Goal: Task Accomplishment & Management: Use online tool/utility

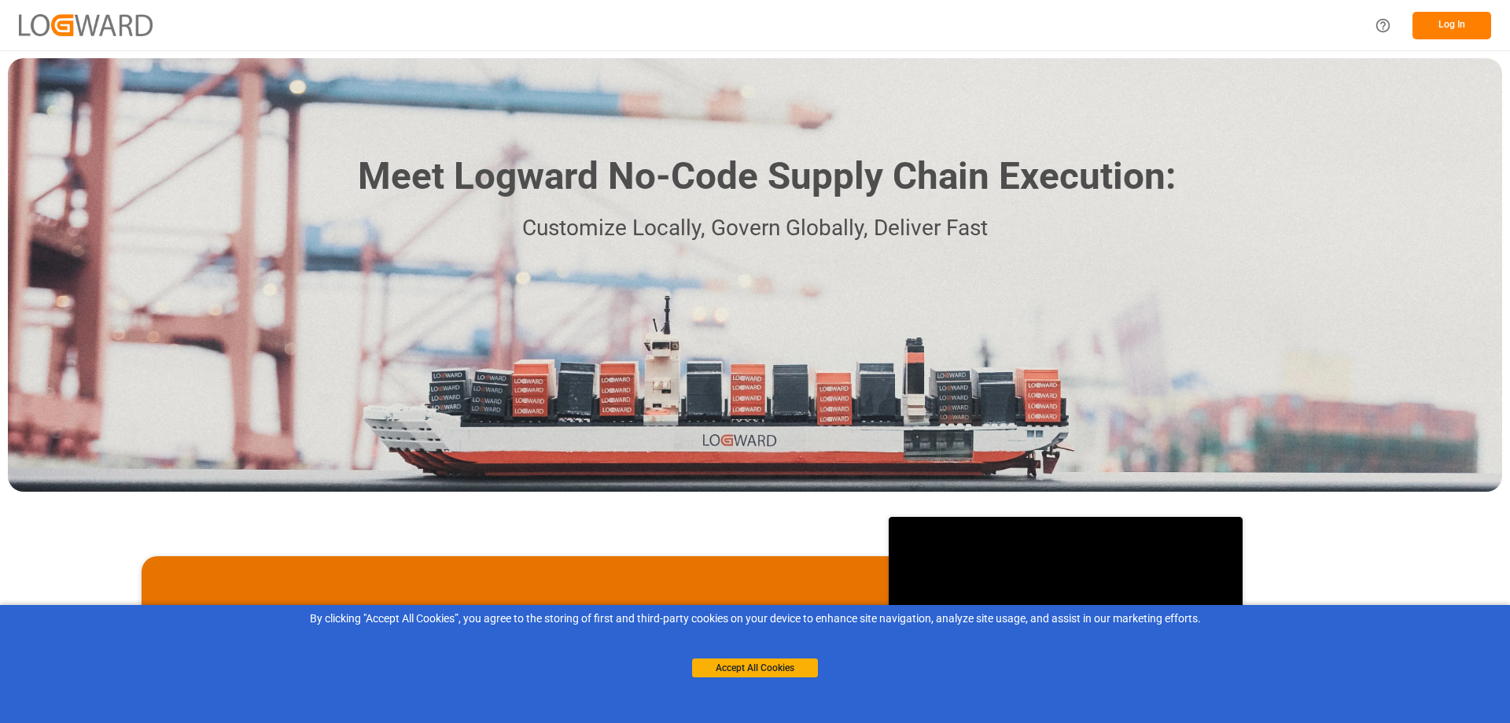
click at [1459, 26] on button "Log In" at bounding box center [1451, 26] width 79 height 28
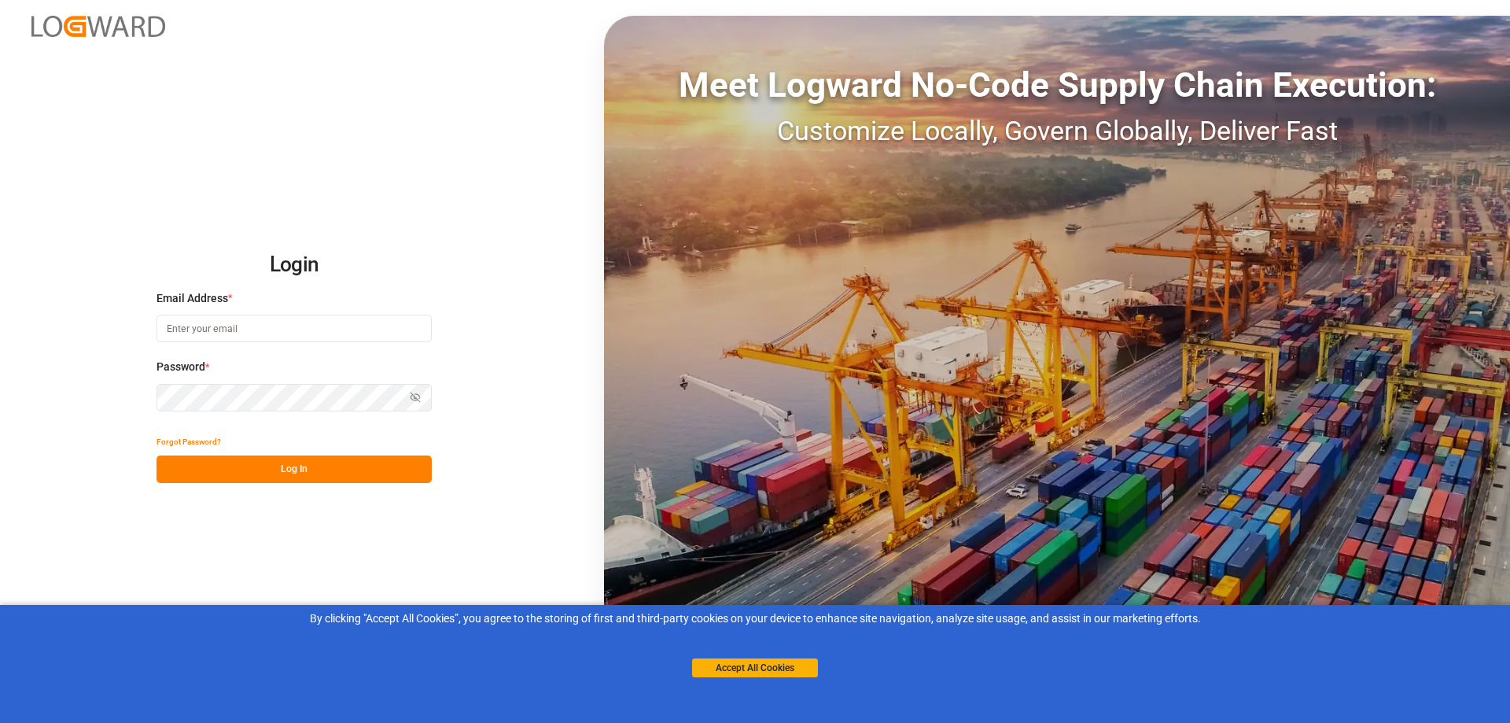
type input "[PERSON_NAME][EMAIL_ADDRESS][PERSON_NAME][DOMAIN_NAME]"
click at [769, 669] on button "Accept All Cookies" at bounding box center [755, 667] width 126 height 19
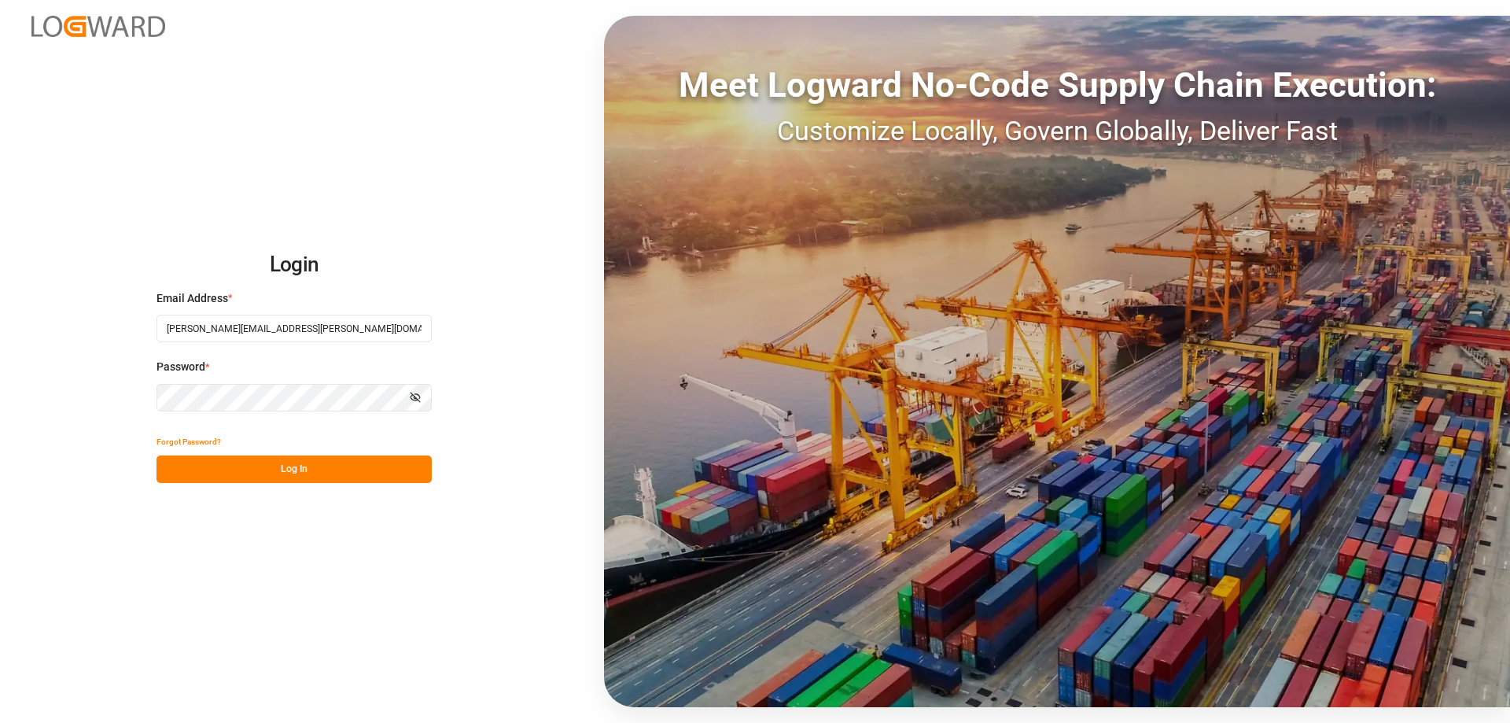
click at [294, 470] on button "Log In" at bounding box center [293, 469] width 275 height 28
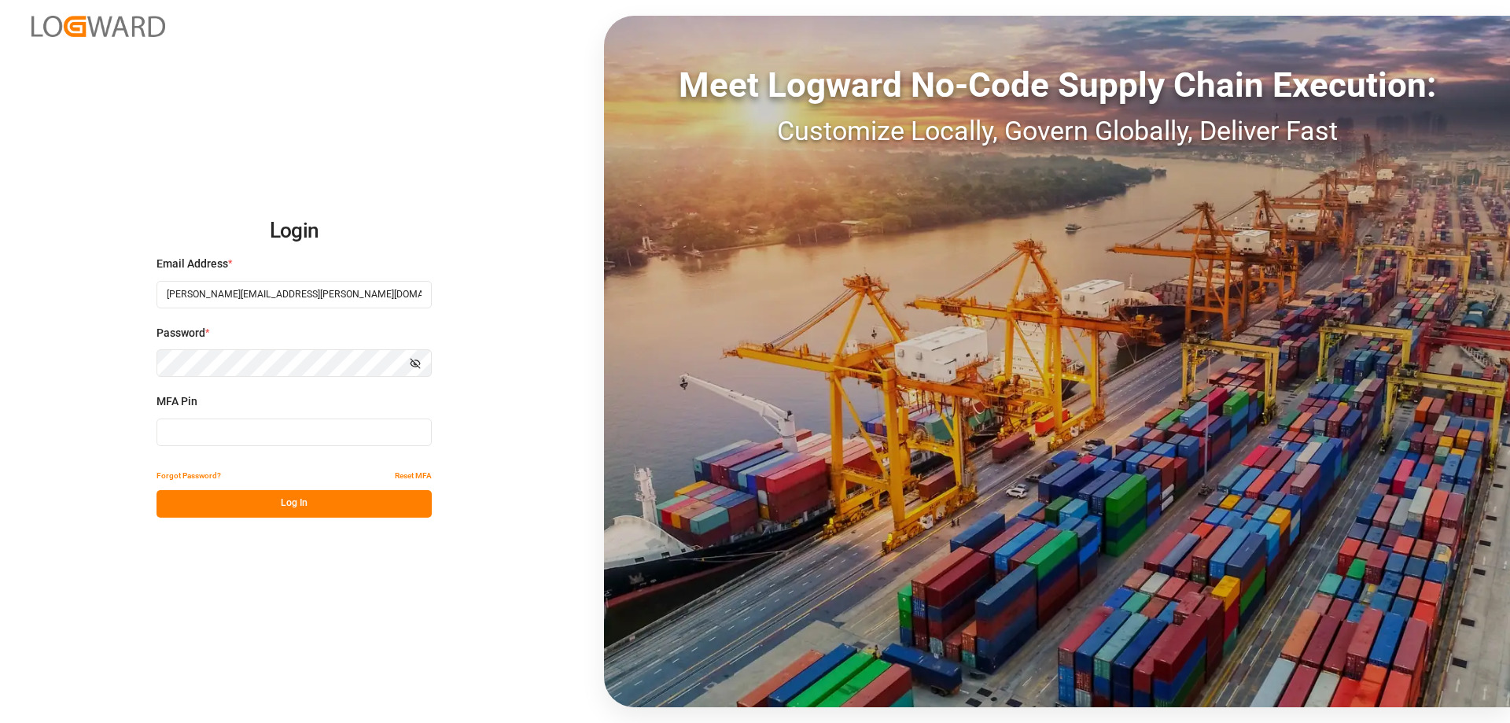
click at [296, 432] on input at bounding box center [293, 432] width 275 height 28
type input "242353"
click at [311, 501] on button "Log In" at bounding box center [293, 504] width 275 height 28
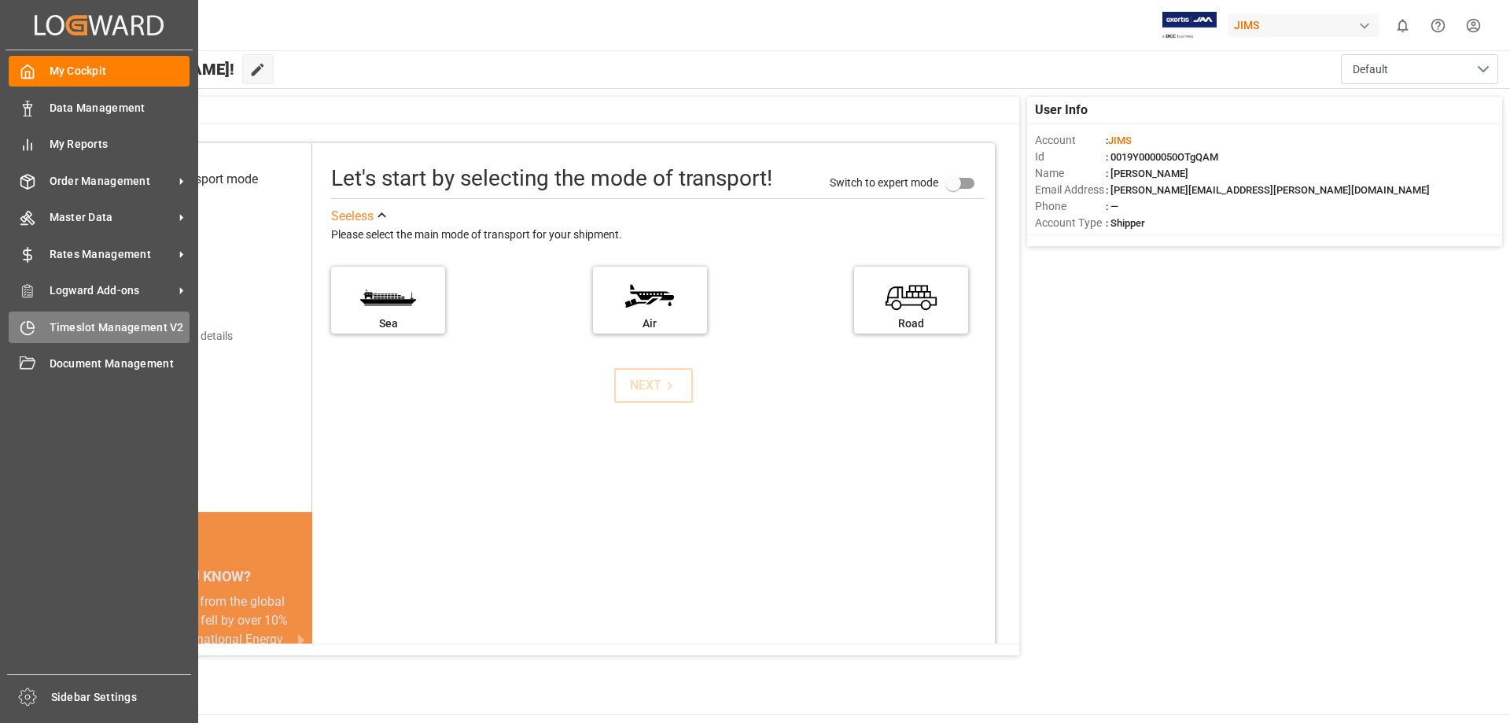
click at [34, 326] on icon at bounding box center [31, 324] width 6 height 6
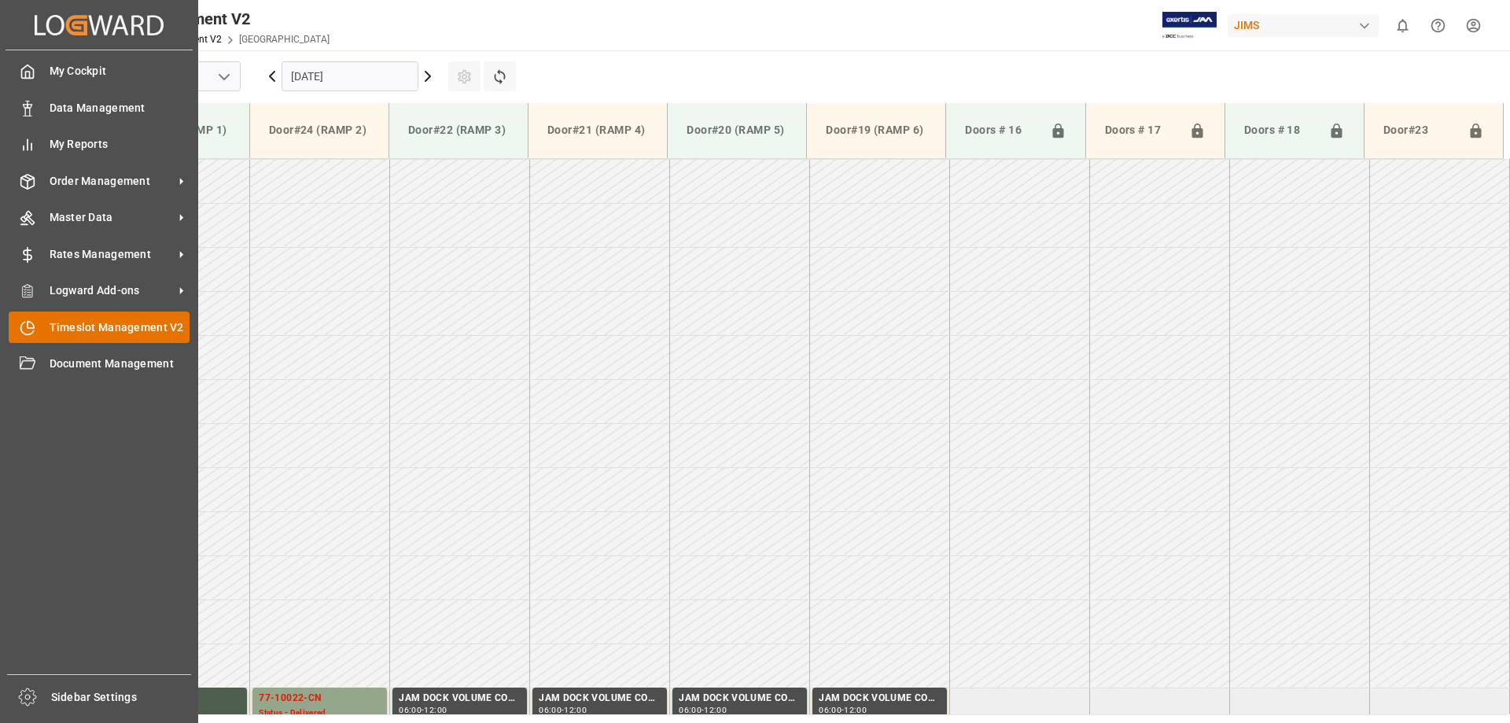
scroll to position [1400, 0]
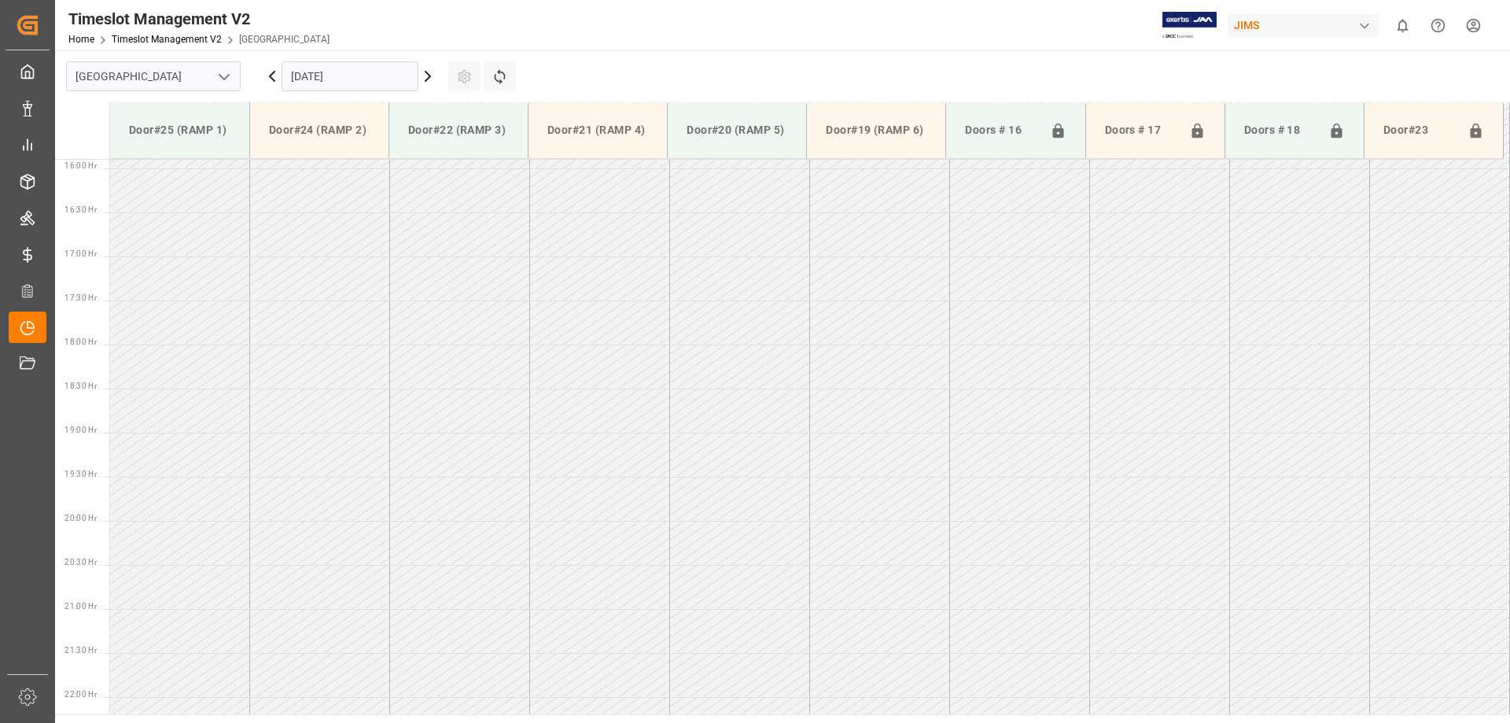
click at [404, 82] on input "[DATE]" at bounding box center [349, 76] width 137 height 30
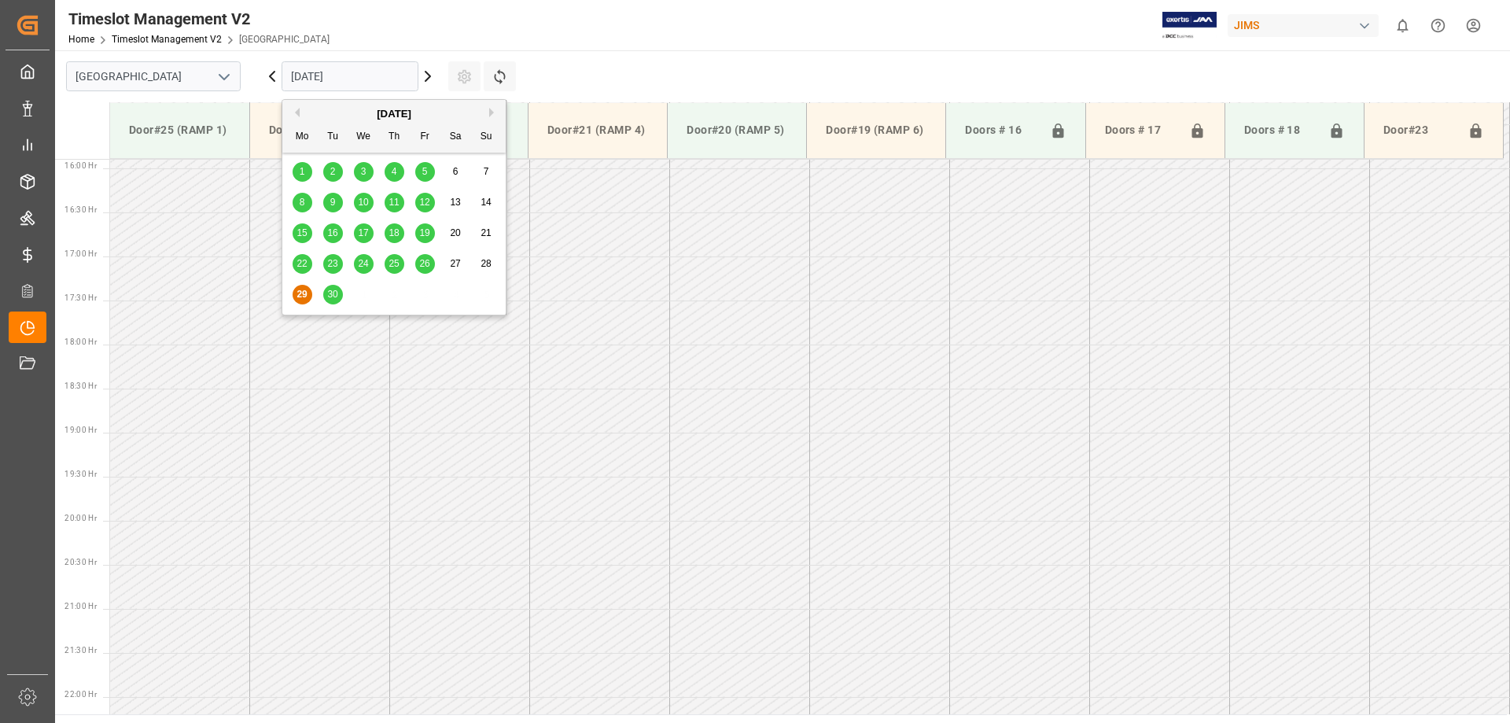
click at [336, 294] on span "30" at bounding box center [332, 294] width 10 height 11
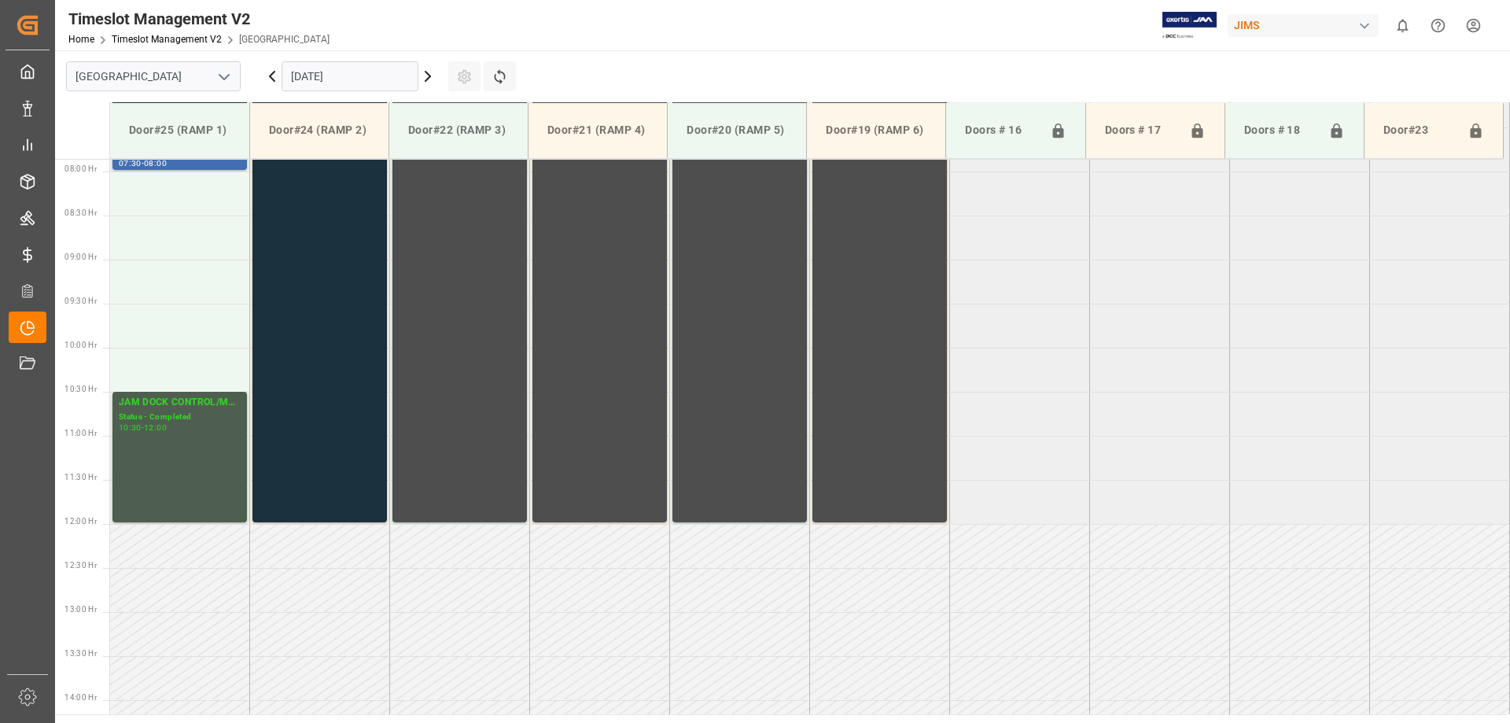
scroll to position [535, 0]
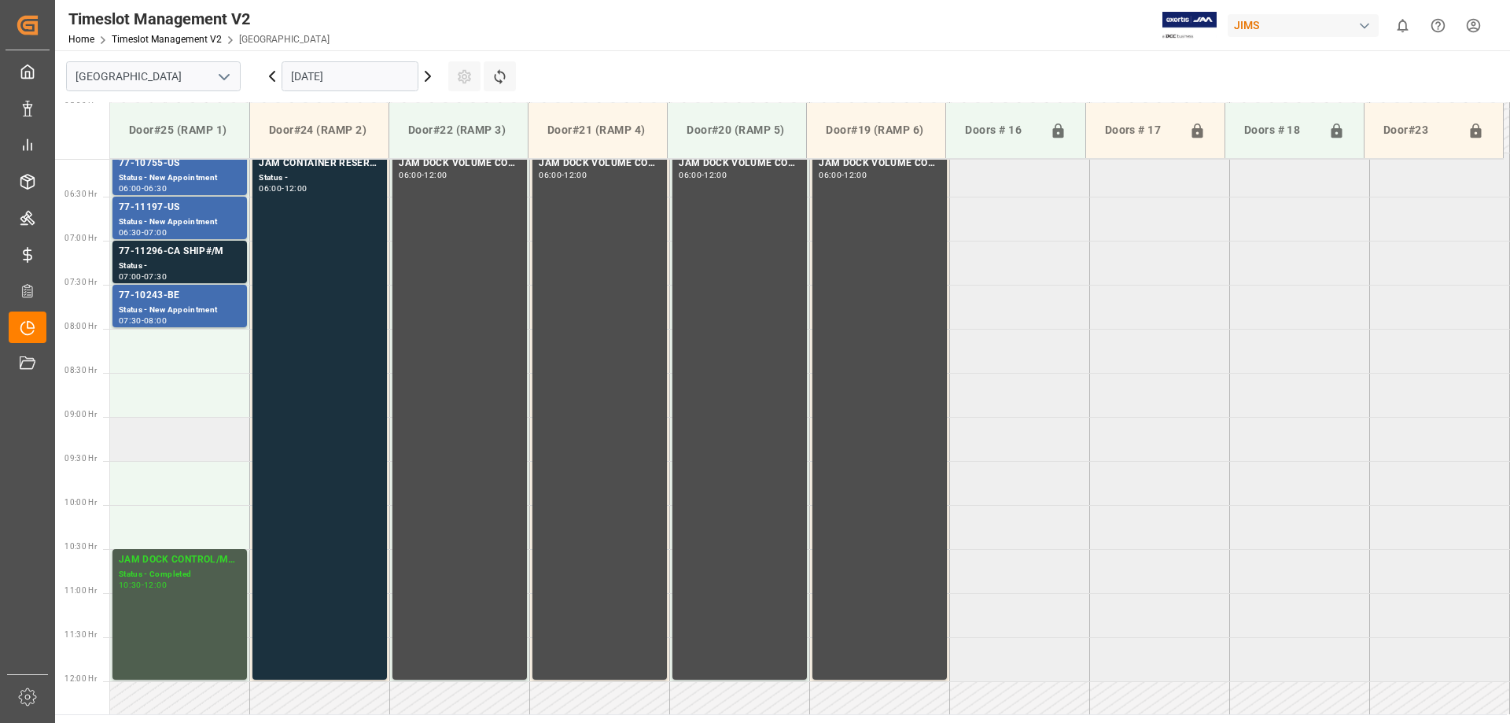
click at [167, 433] on td at bounding box center [180, 439] width 140 height 44
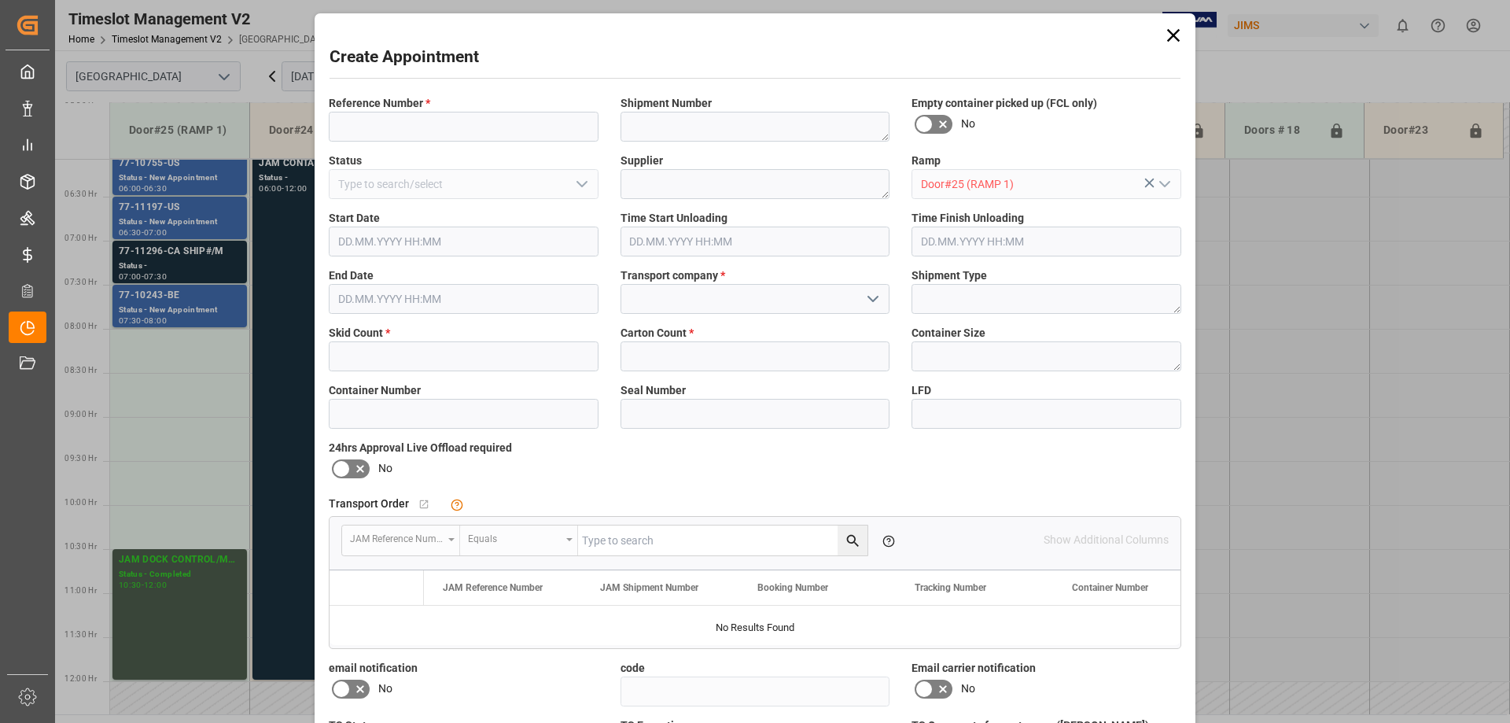
type input "[DATE] 09:00"
type input "[DATE] 09:30"
click at [375, 120] on input at bounding box center [464, 127] width 270 height 30
type input "77-10965-CN"
click at [391, 356] on input "text" at bounding box center [464, 356] width 270 height 30
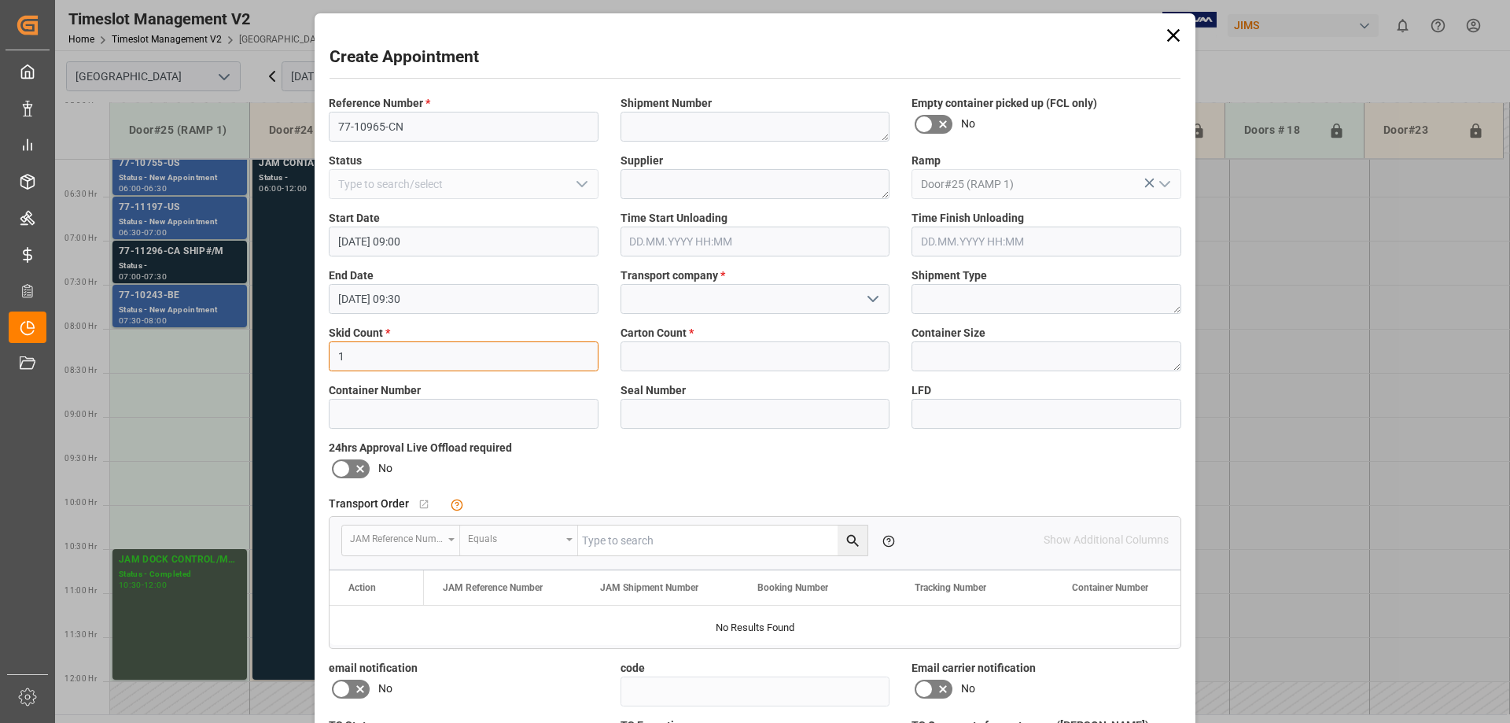
type input "1"
click at [701, 347] on input "text" at bounding box center [755, 356] width 270 height 30
type input "5"
click at [675, 295] on input at bounding box center [755, 299] width 270 height 30
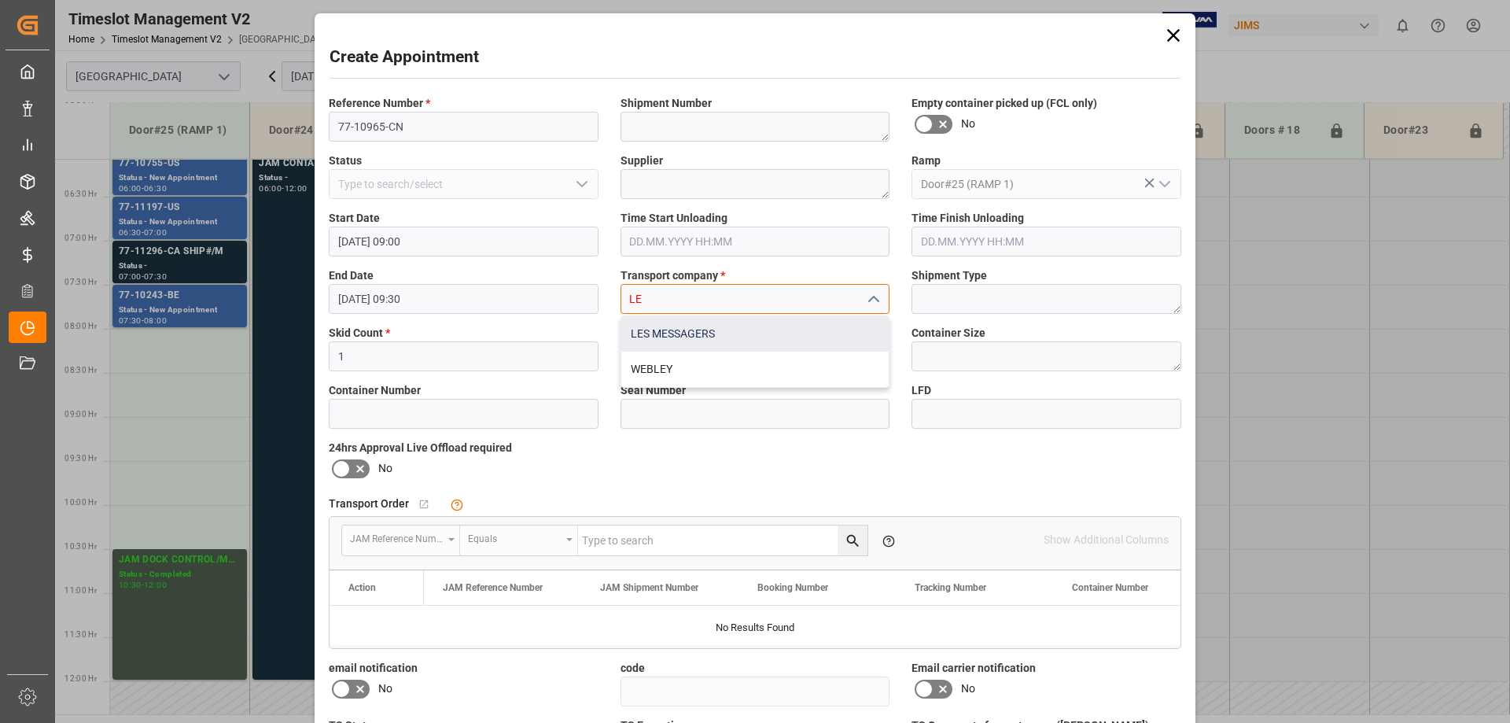
click at [661, 331] on div "LES MESSAGERS" at bounding box center [755, 333] width 268 height 35
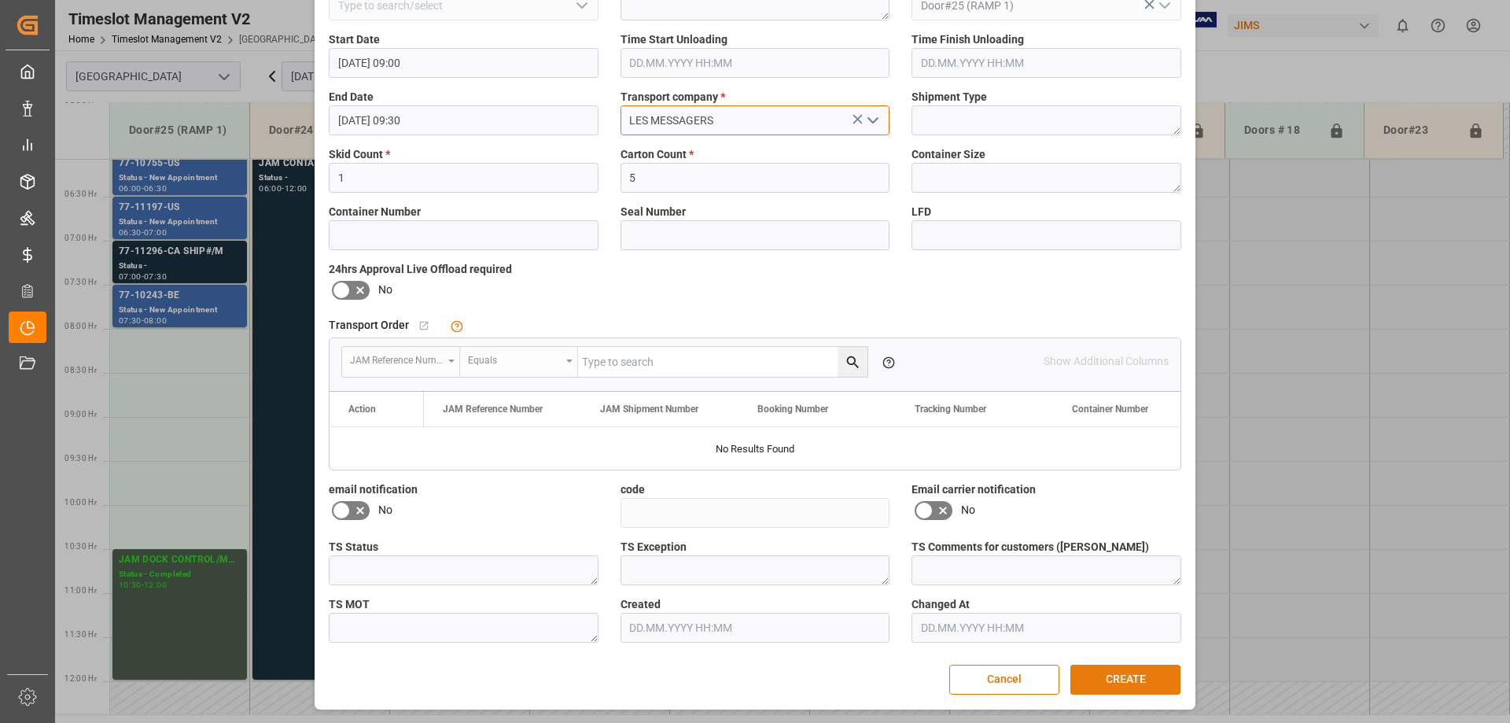
type input "LES MESSAGERS"
click at [1106, 680] on button "CREATE" at bounding box center [1125, 679] width 110 height 30
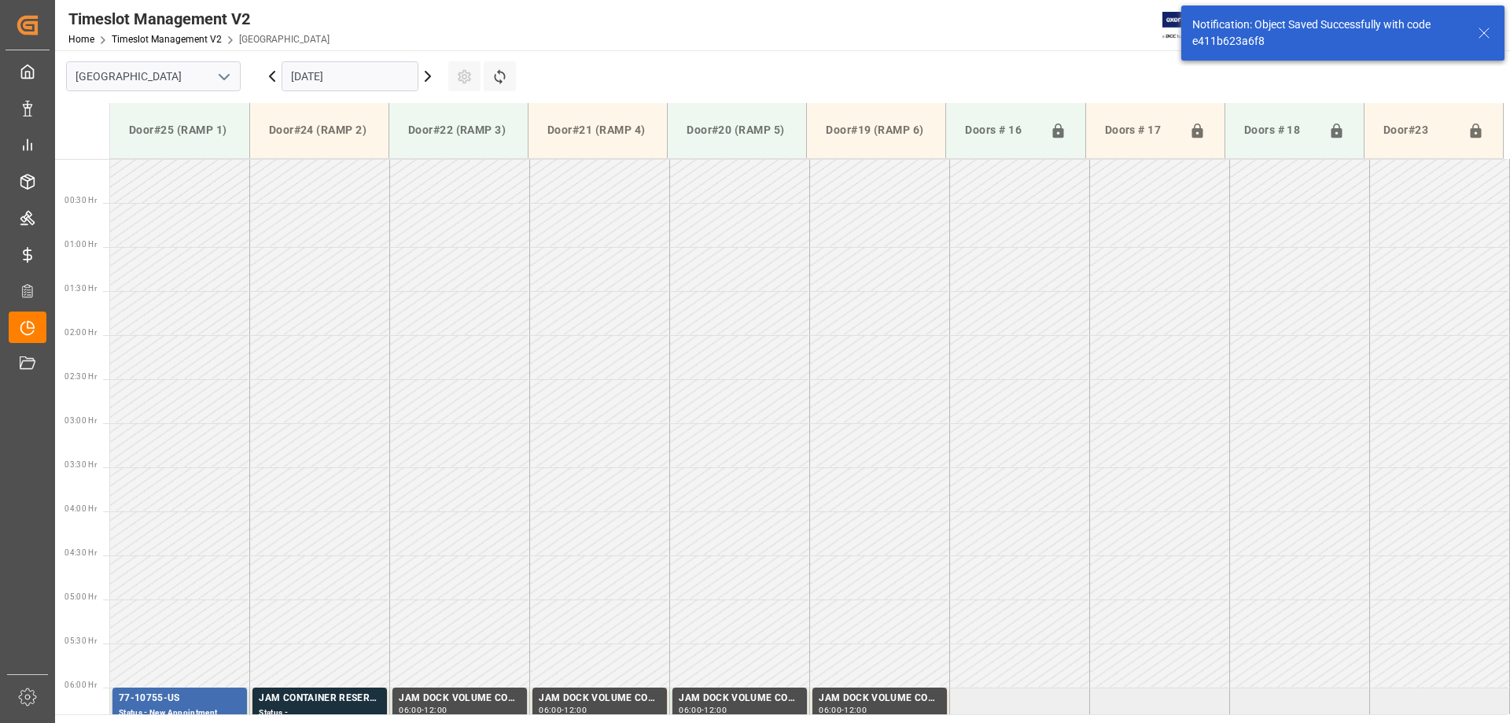
scroll to position [639, 0]
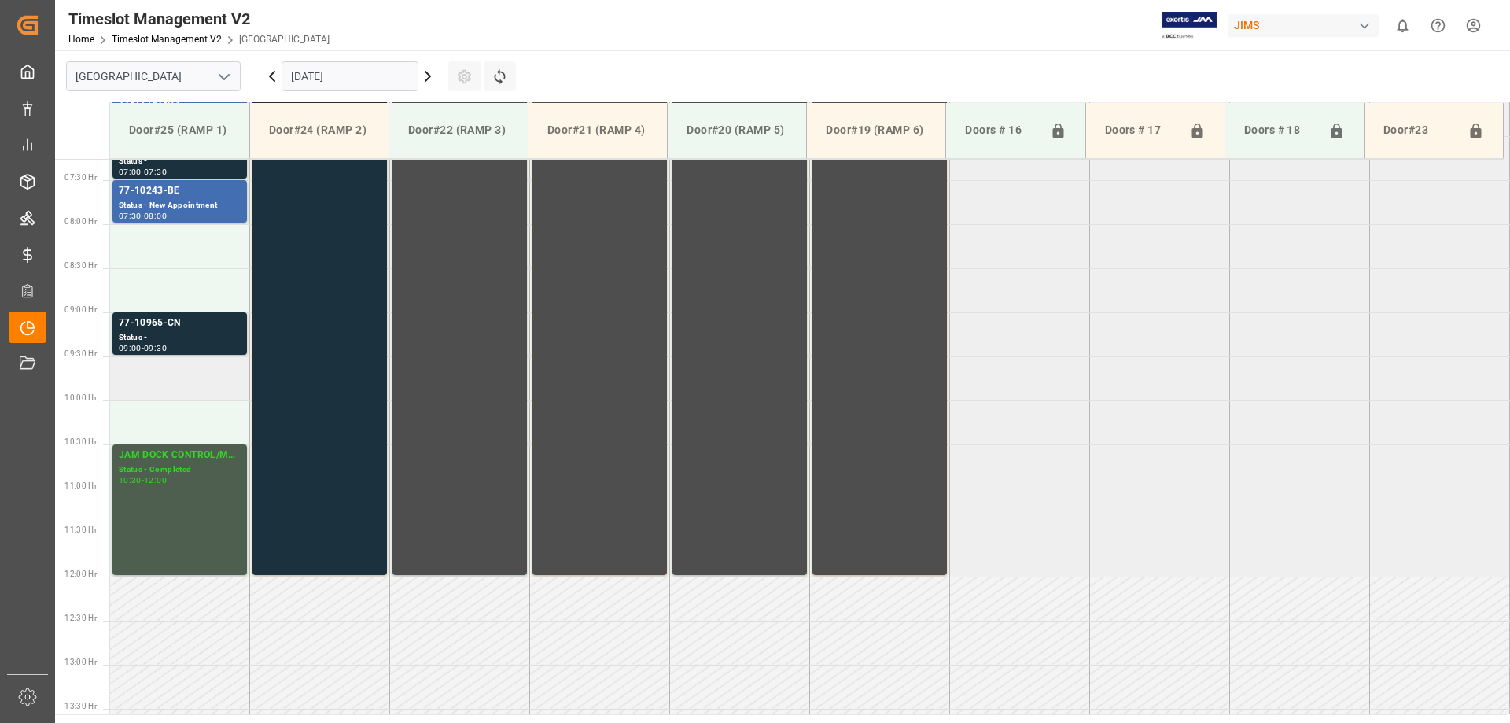
click at [163, 388] on td at bounding box center [180, 378] width 140 height 44
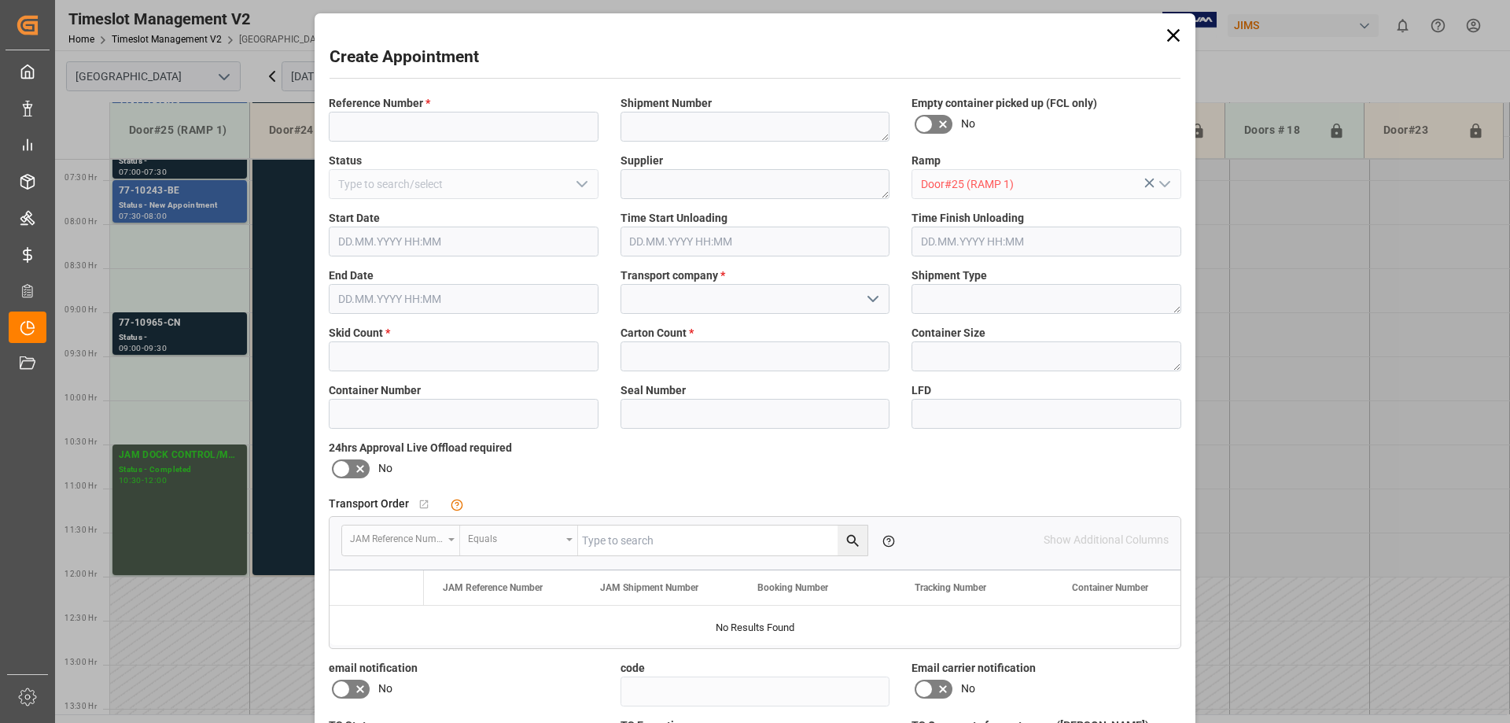
type input "[DATE] 09:30"
type input "[DATE] 10:00"
click at [368, 134] on input at bounding box center [464, 127] width 270 height 30
type input "77-10473-CN"
click at [373, 356] on input "text" at bounding box center [464, 356] width 270 height 30
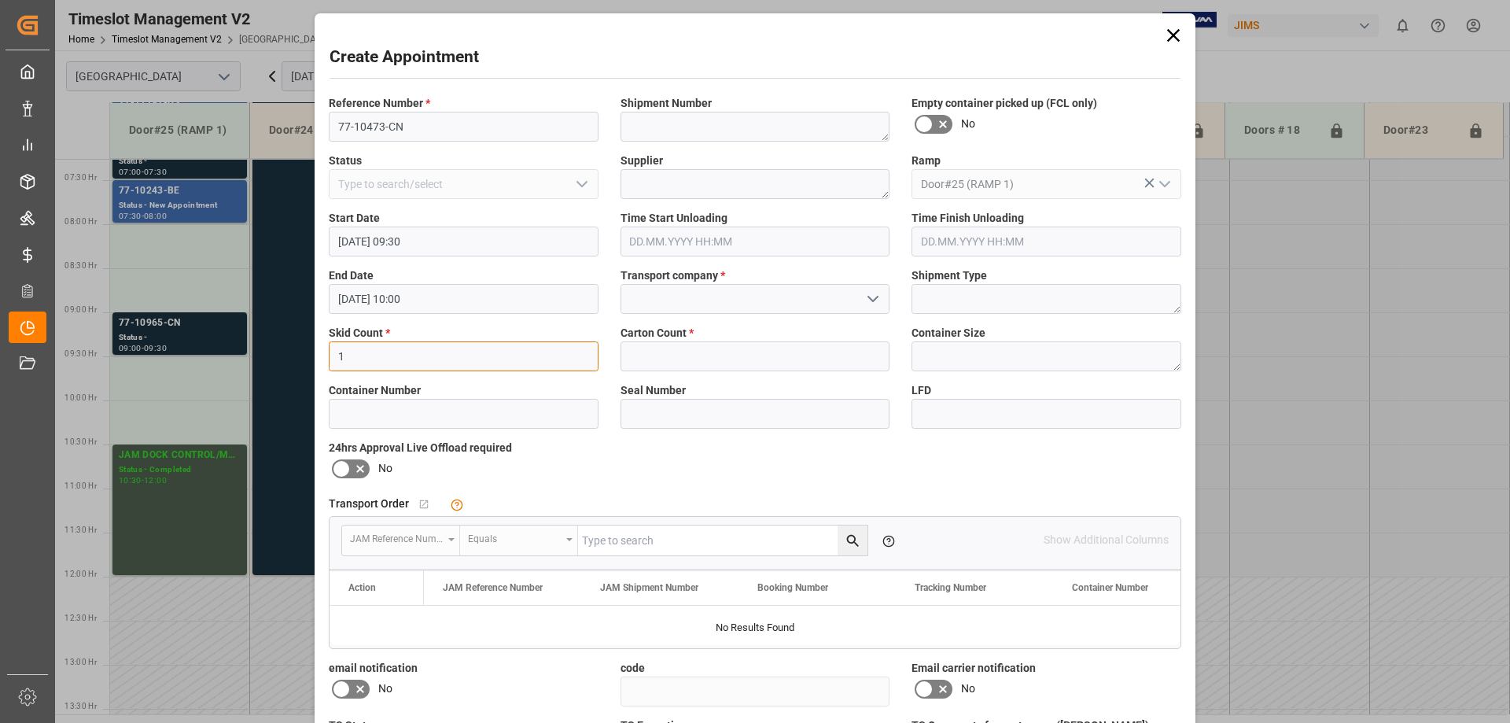
type input "1"
click at [694, 368] on input "text" at bounding box center [755, 356] width 270 height 30
type input "3"
type input "2"
click at [706, 300] on input at bounding box center [755, 299] width 270 height 30
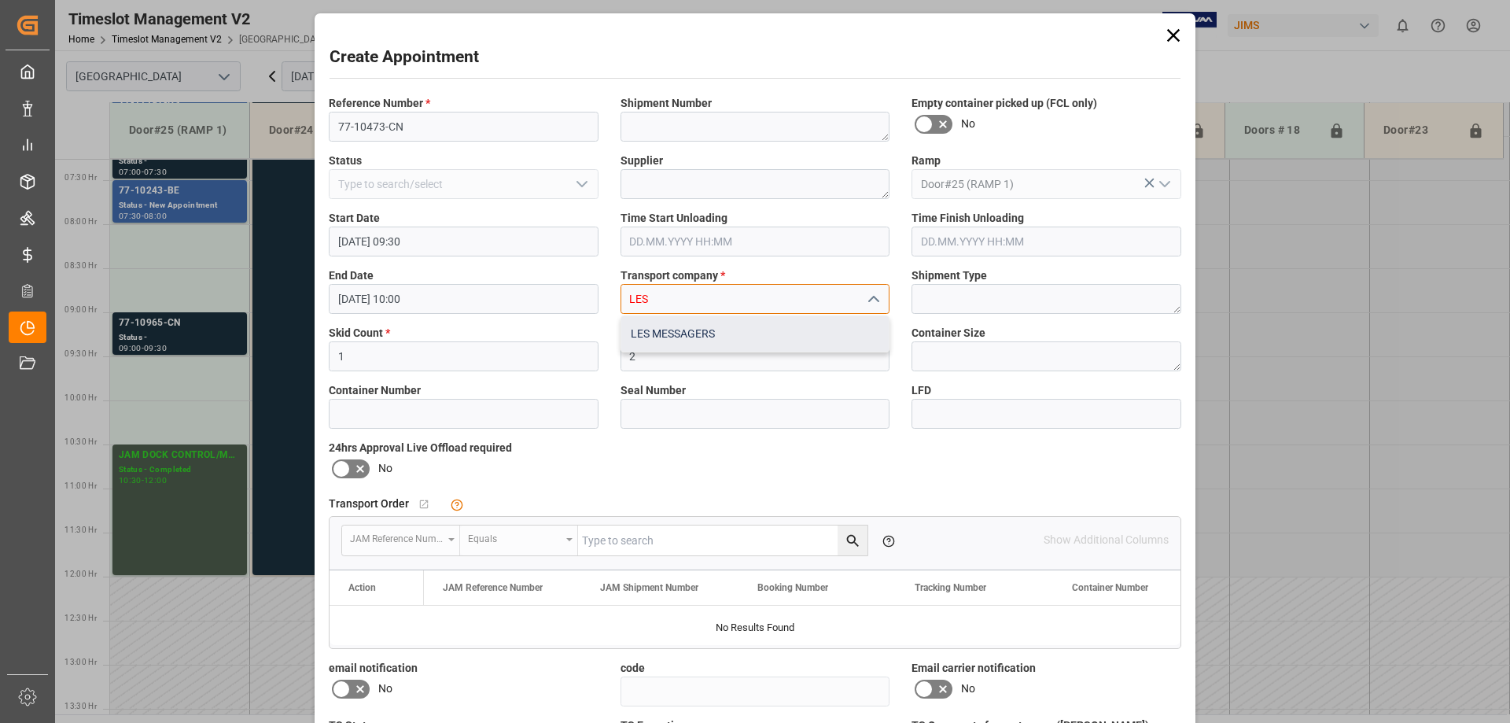
click at [676, 335] on div "LES MESSAGERS" at bounding box center [755, 333] width 268 height 35
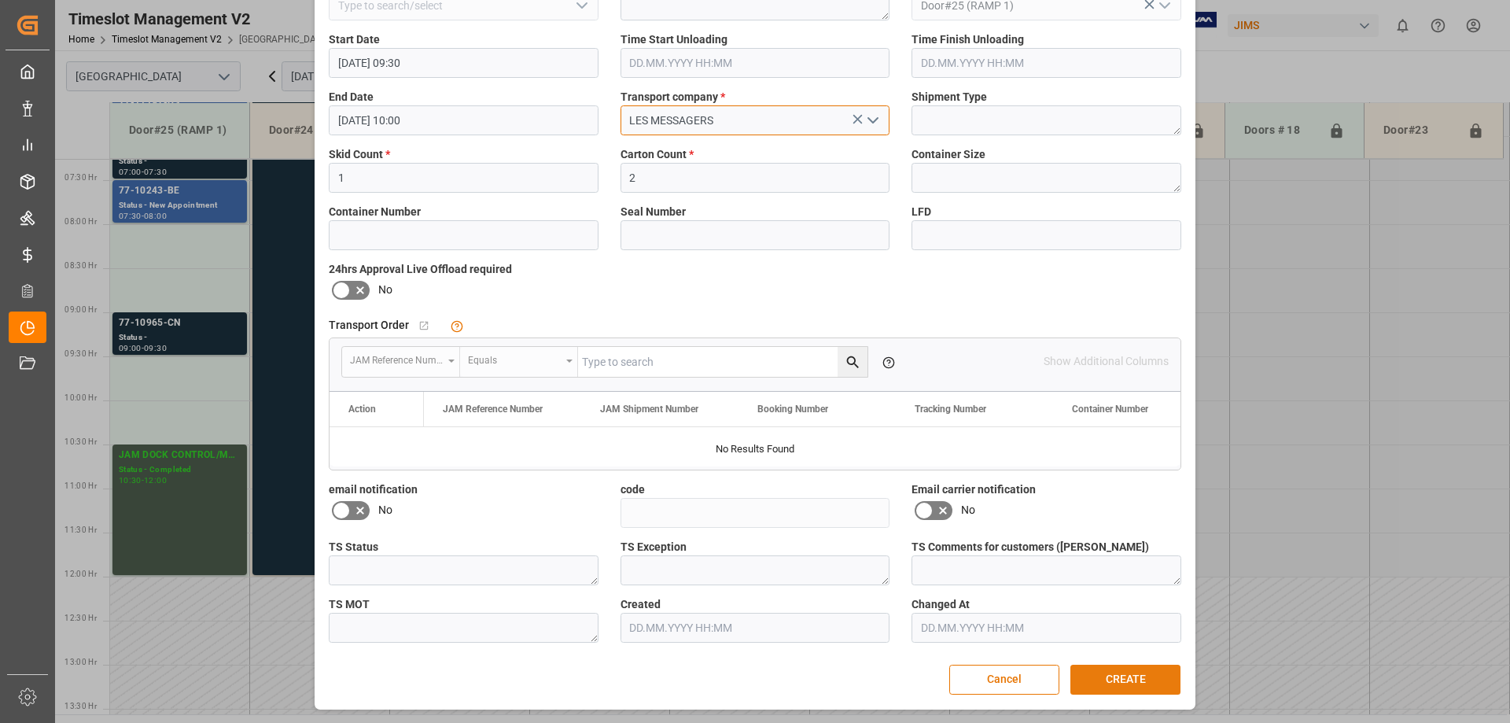
type input "LES MESSAGERS"
click at [1098, 679] on button "CREATE" at bounding box center [1125, 679] width 110 height 30
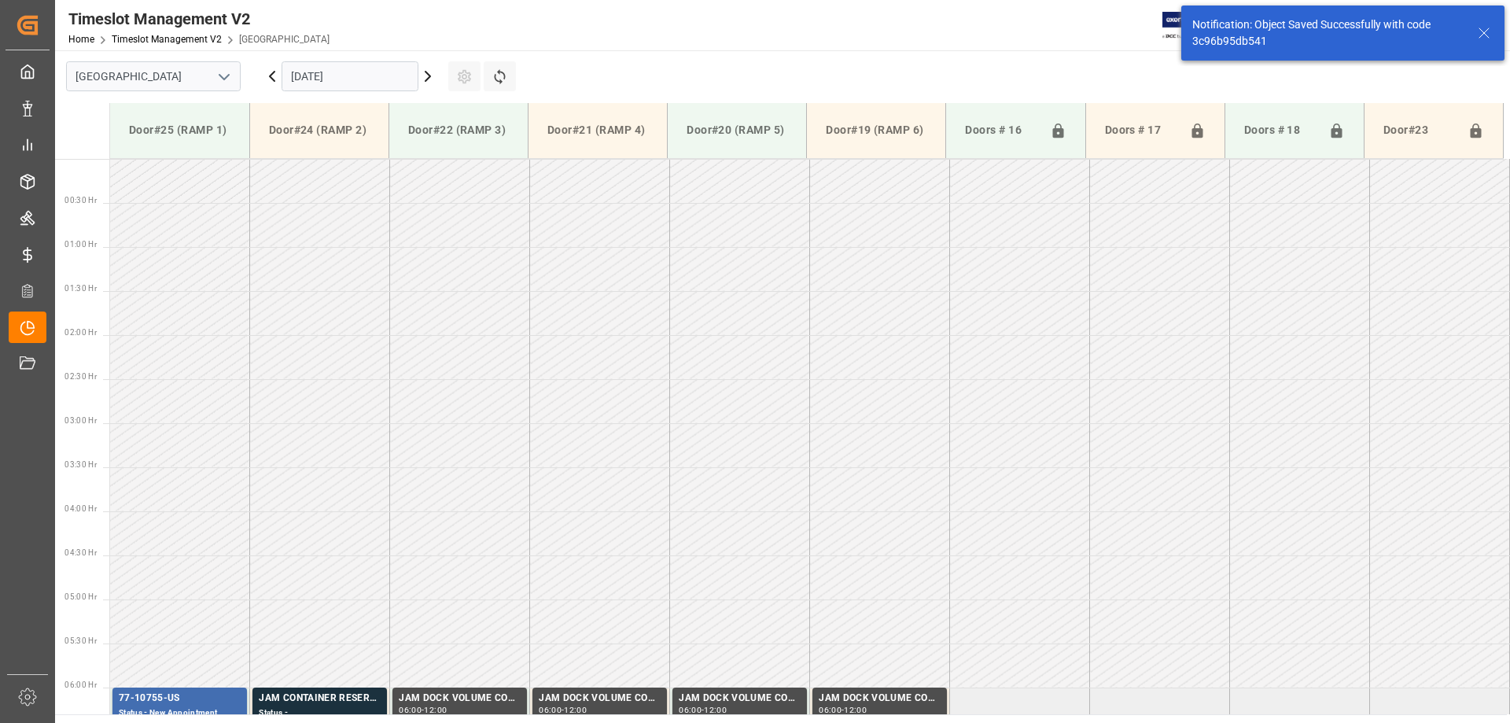
scroll to position [695, 0]
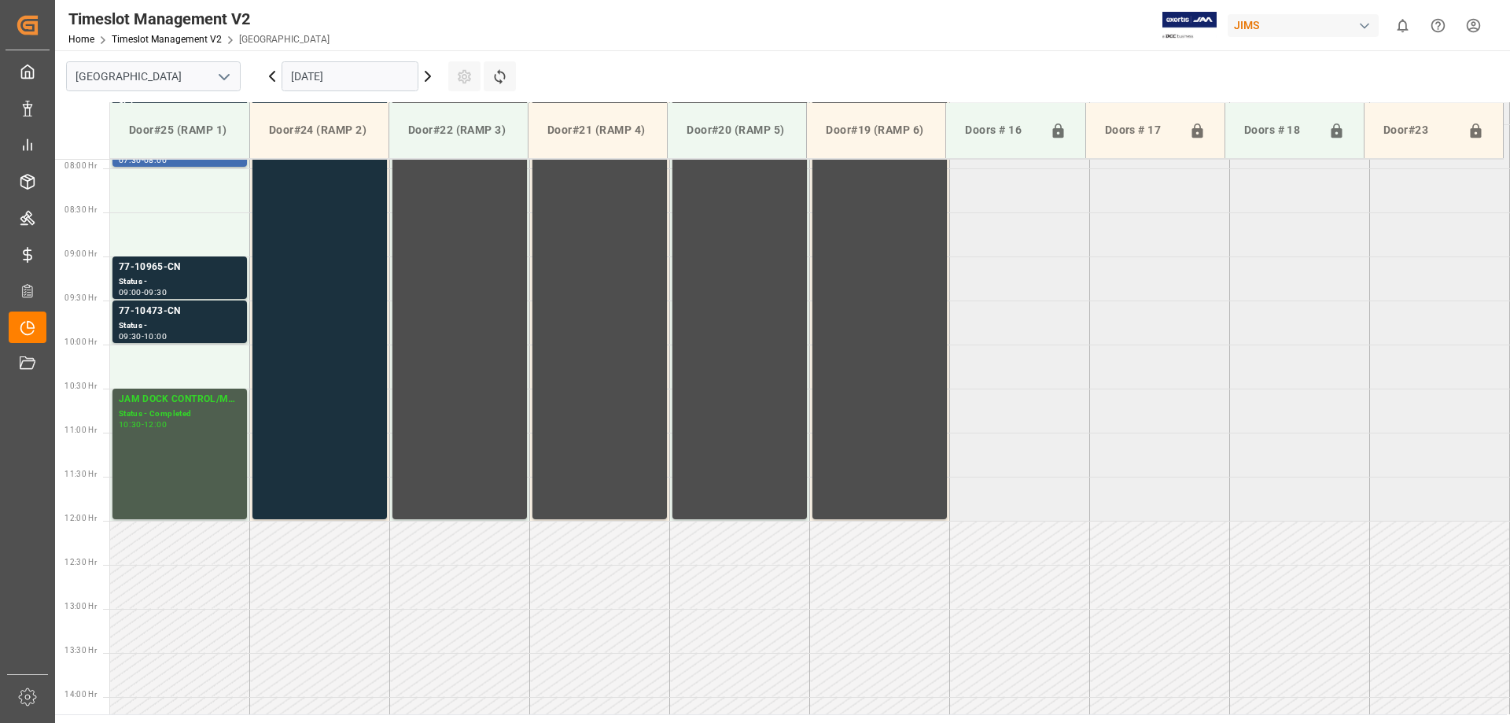
click at [1469, 22] on html "Created by potrace 1.15, written by [PERSON_NAME] [DATE]-[DATE] Created by potr…" at bounding box center [755, 361] width 1510 height 723
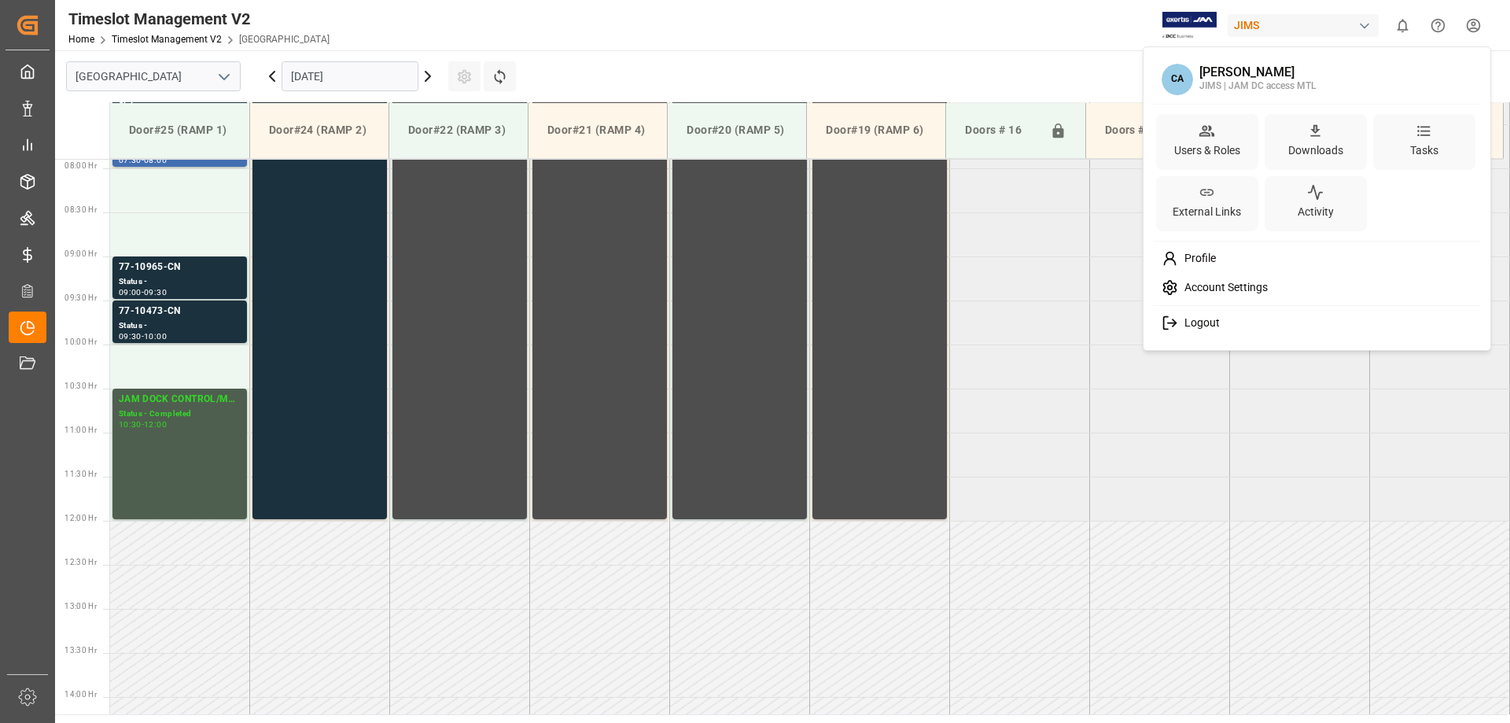
click at [1224, 323] on div "Logout" at bounding box center [1317, 322] width 322 height 29
